Goal: Find specific page/section: Find specific page/section

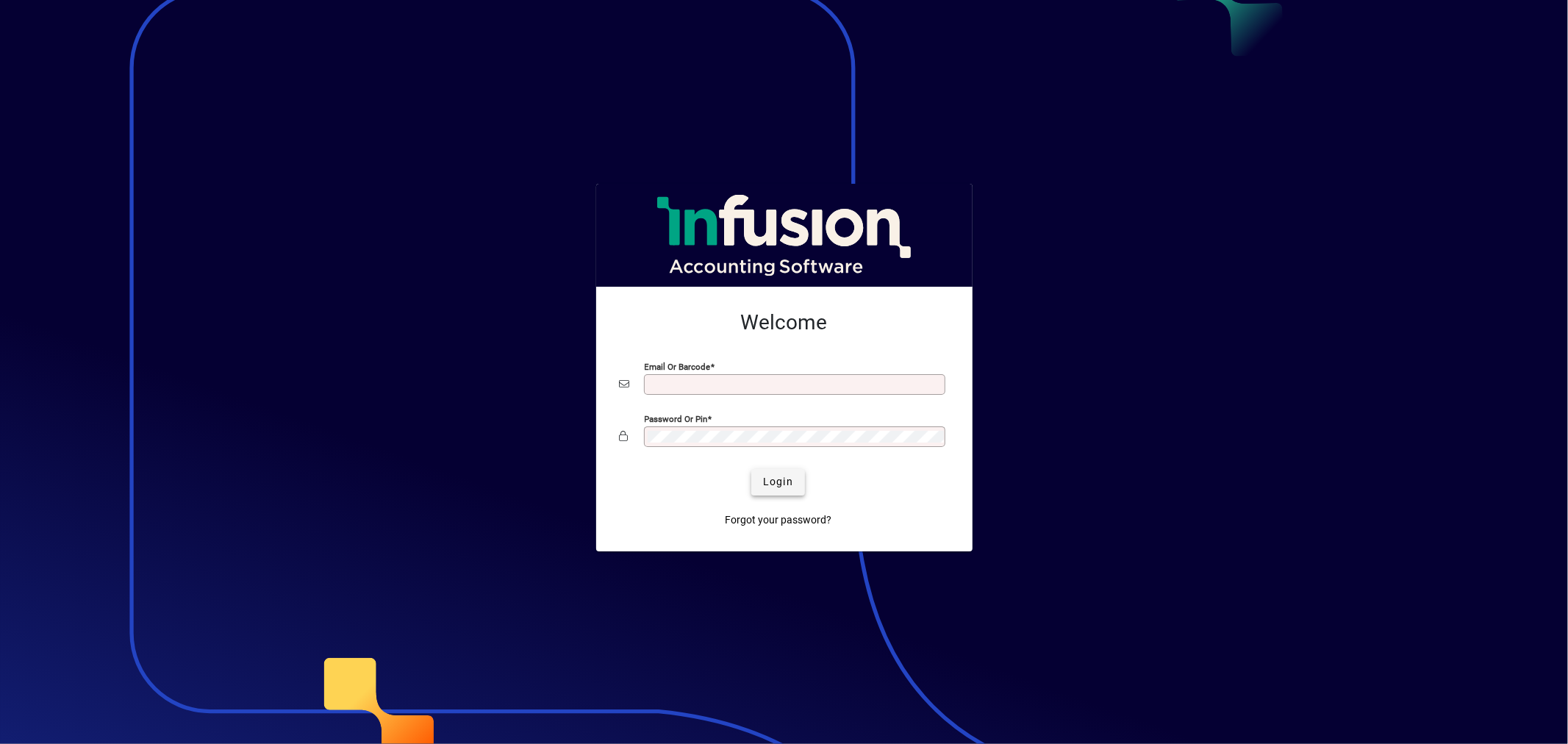
type input "**********"
click at [792, 478] on span "Login" at bounding box center [778, 482] width 30 height 15
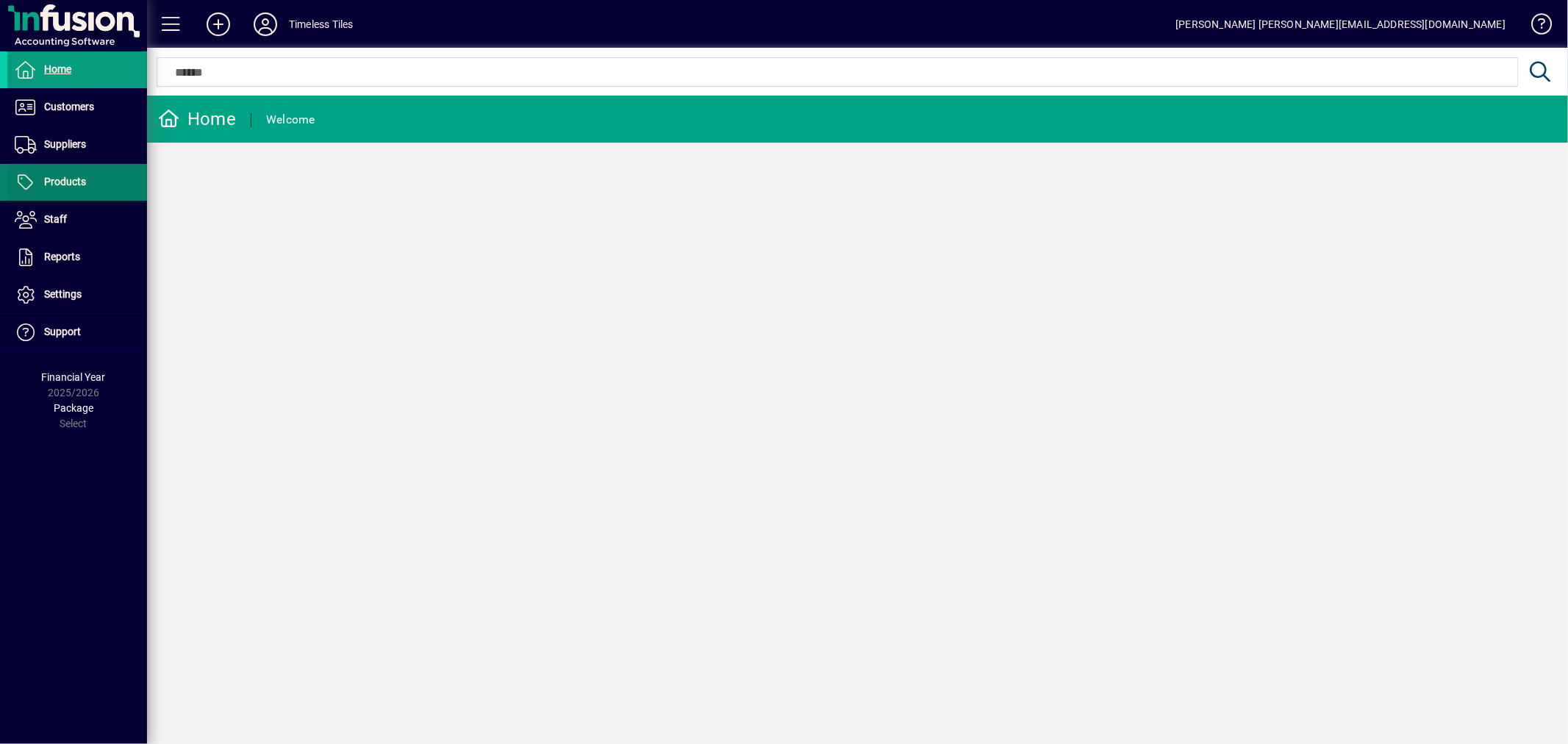
click at [79, 177] on span "Products" at bounding box center [65, 181] width 42 height 12
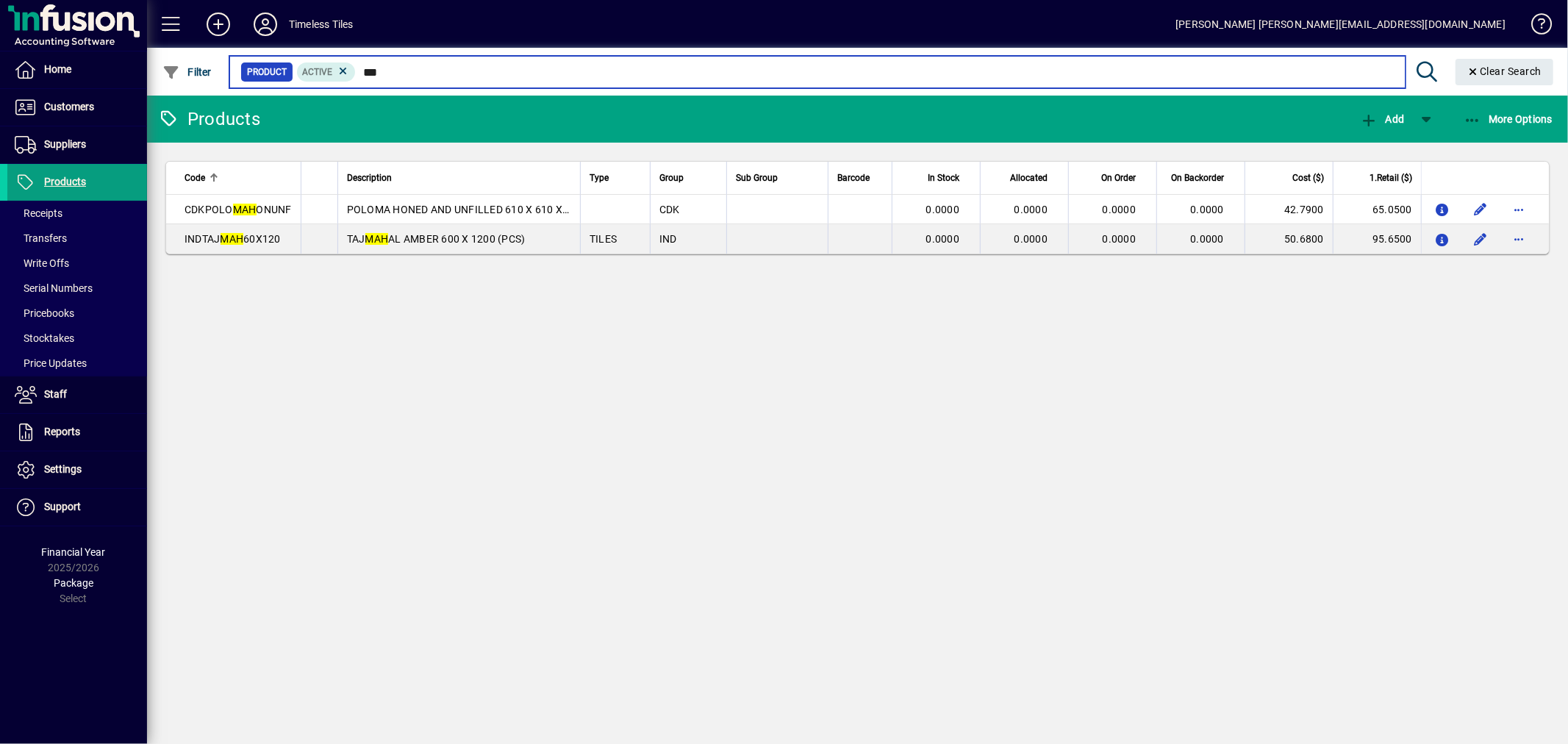
type input "***"
